Goal: Information Seeking & Learning: Check status

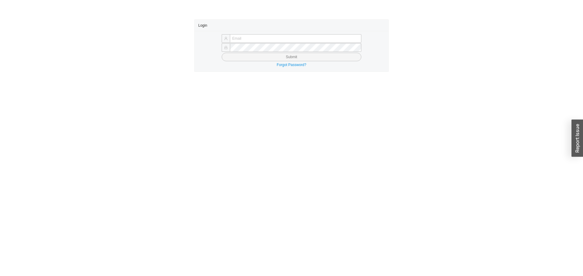
type input "yossi@asbathnj.com"
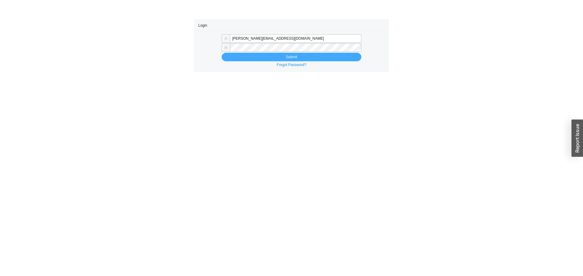
click at [273, 57] on button "Submit" at bounding box center [292, 57] width 140 height 8
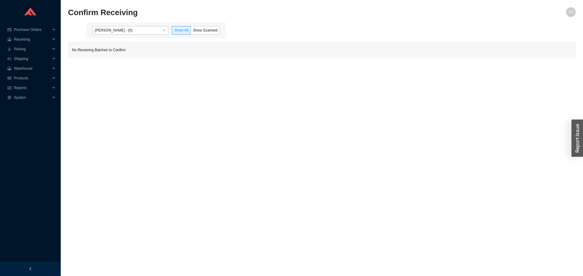
click at [112, 37] on div "[PERSON_NAME] - (0) Show All Show Scanned" at bounding box center [156, 30] width 140 height 16
click at [116, 31] on span "[PERSON_NAME] - (0)" at bounding box center [130, 30] width 71 height 8
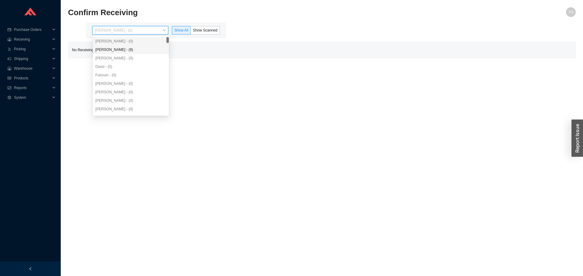
click at [121, 49] on div "Angel Negron - (9)" at bounding box center [130, 49] width 71 height 5
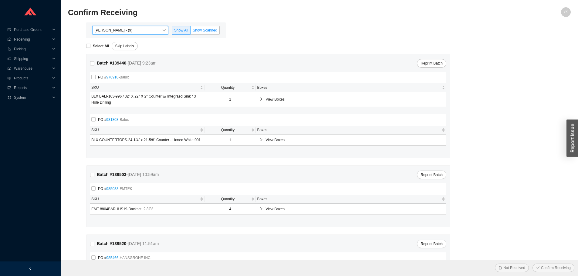
click at [205, 31] on span "Show Scanned" at bounding box center [205, 30] width 25 height 4
click at [191, 32] on input "Show Scanned" at bounding box center [191, 32] width 0 height 0
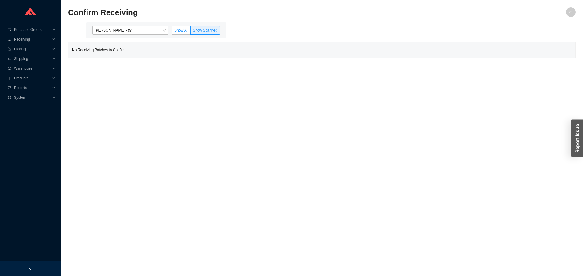
click at [184, 30] on span "Show All" at bounding box center [181, 30] width 14 height 4
click at [182, 30] on span "Show All" at bounding box center [181, 30] width 14 height 4
click at [172, 32] on input "Show All" at bounding box center [172, 32] width 0 height 0
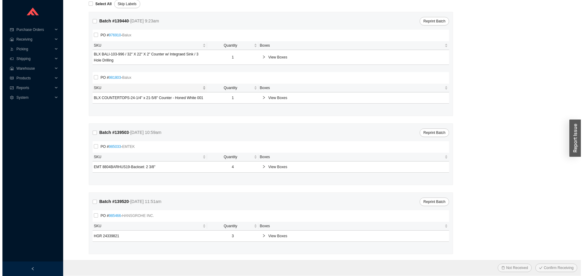
scroll to position [43, 0]
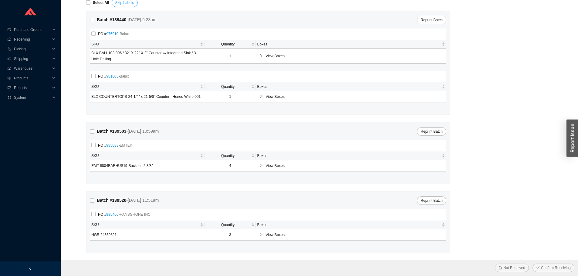
click at [132, 2] on button "Skip Labels" at bounding box center [125, 2] width 26 height 8
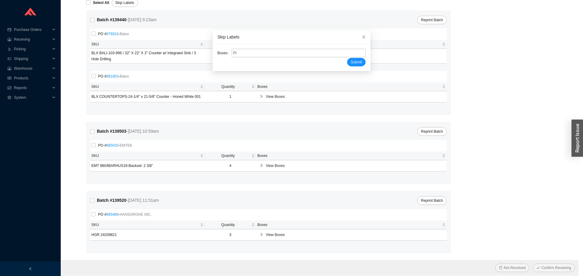
type input "PR2205951"
type input "PR2205952"
type input "PR2205950"
click at [347, 58] on button "Submit" at bounding box center [356, 62] width 19 height 8
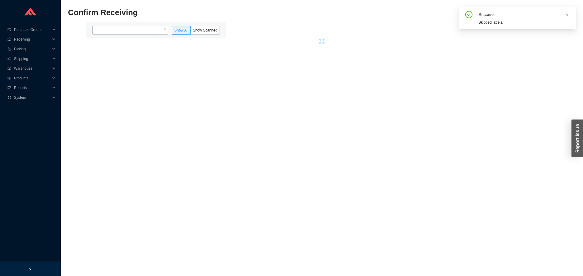
scroll to position [0, 0]
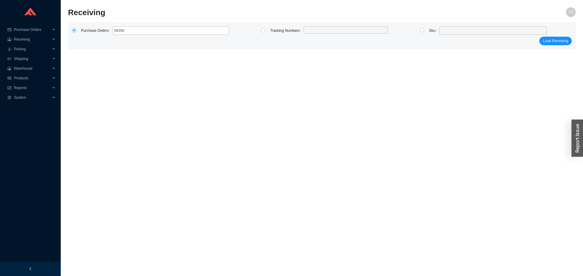
type input "983988"
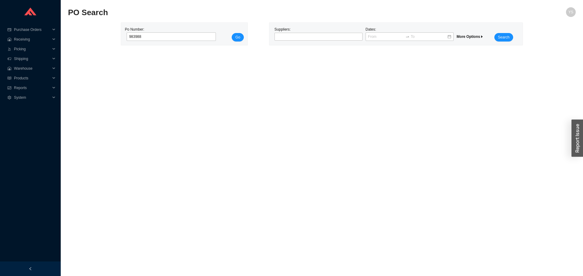
type input "983988"
click button "Go" at bounding box center [238, 37] width 12 height 8
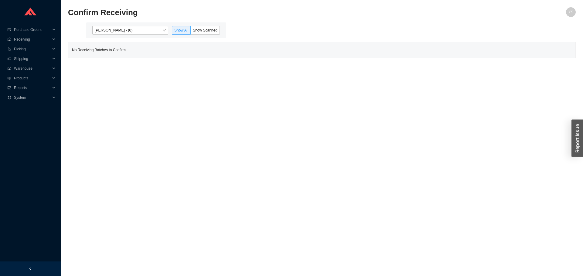
click at [130, 36] on div "[PERSON_NAME] - (0) Show All Show Scanned" at bounding box center [156, 30] width 140 height 16
click at [125, 30] on span "[PERSON_NAME] - (0)" at bounding box center [130, 30] width 71 height 8
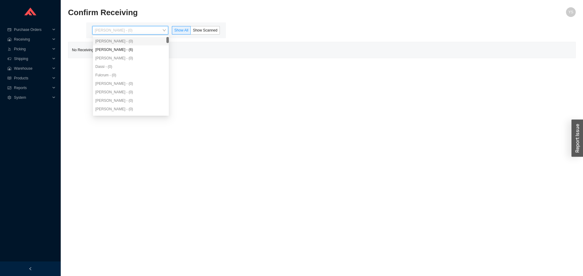
click at [127, 49] on div "[PERSON_NAME] - (6)" at bounding box center [130, 49] width 71 height 5
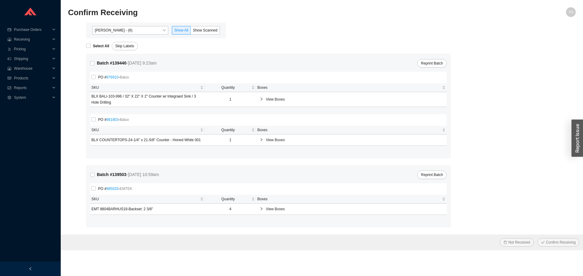
click at [224, 29] on div "[PERSON_NAME] - (6) Show All Show Scanned" at bounding box center [156, 30] width 140 height 16
click at [30, 89] on span "Reports" at bounding box center [32, 88] width 36 height 10
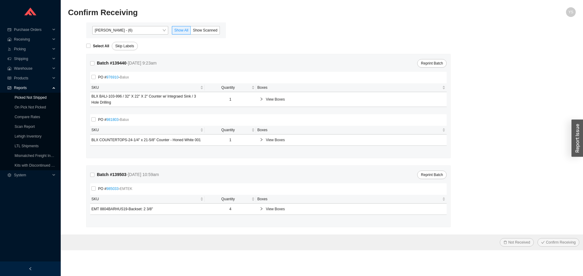
click at [28, 98] on link "Picked Not Shipped" at bounding box center [31, 98] width 32 height 4
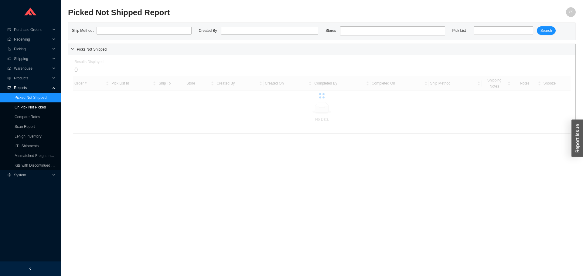
click at [30, 105] on link "On Pick Not Picked" at bounding box center [30, 107] width 31 height 4
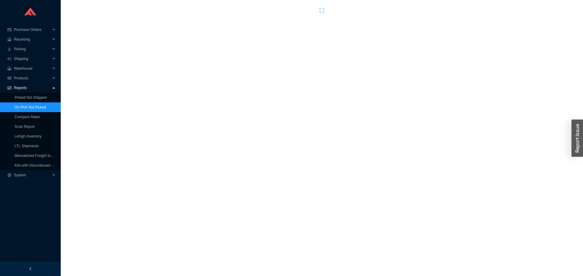
click at [31, 105] on link "On Pick Not Picked" at bounding box center [30, 107] width 31 height 4
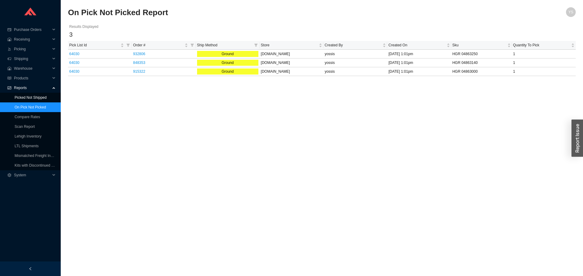
click at [33, 99] on link "Picked Not Shipped" at bounding box center [31, 98] width 32 height 4
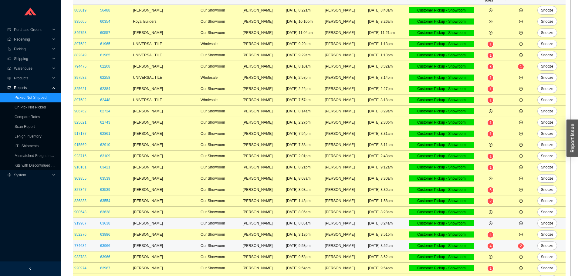
scroll to position [210, 0]
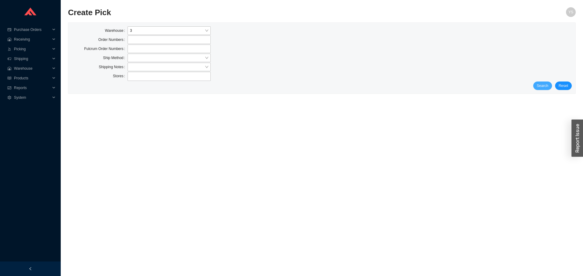
click at [540, 80] on div "Stores" at bounding box center [321, 77] width 499 height 10
click at [540, 83] on span "Search" at bounding box center [542, 86] width 12 height 6
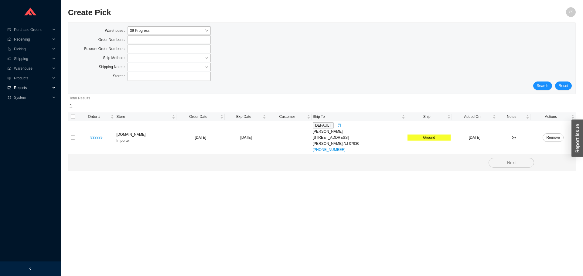
click at [25, 88] on span "Reports" at bounding box center [32, 88] width 36 height 10
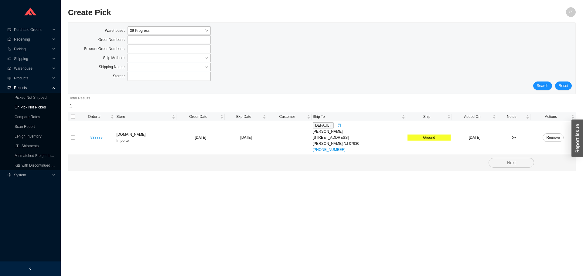
click at [24, 105] on link "On Pick Not Picked" at bounding box center [30, 107] width 31 height 4
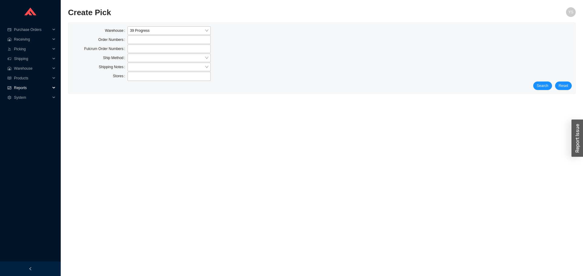
click at [27, 85] on span "Reports" at bounding box center [32, 88] width 36 height 10
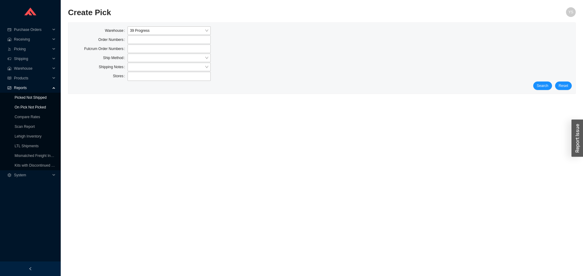
click at [27, 105] on link "On Pick Not Picked" at bounding box center [30, 107] width 31 height 4
